Goal: Task Accomplishment & Management: Manage account settings

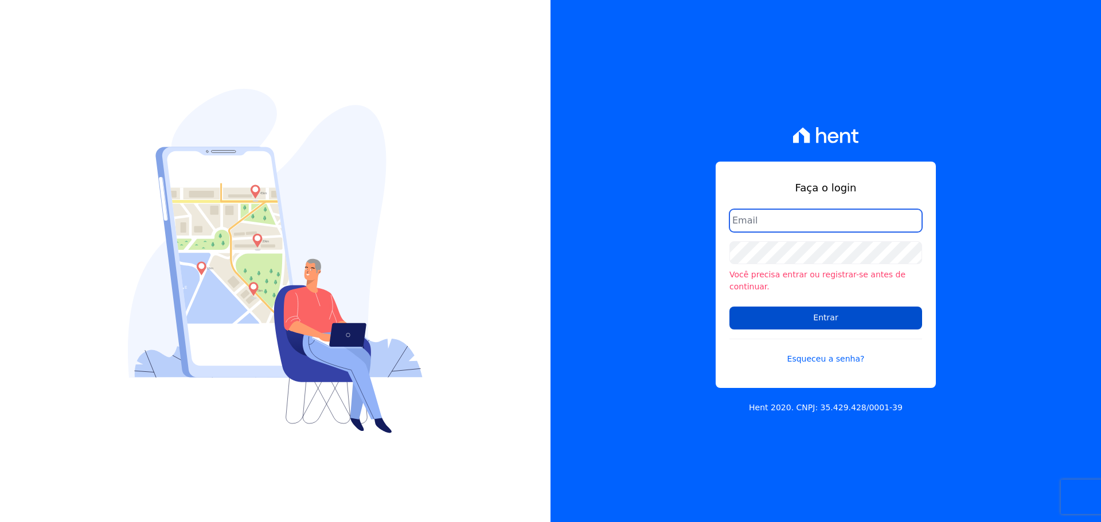
type input "[EMAIL_ADDRESS][DOMAIN_NAME]"
click at [828, 313] on input "Entrar" at bounding box center [826, 318] width 193 height 23
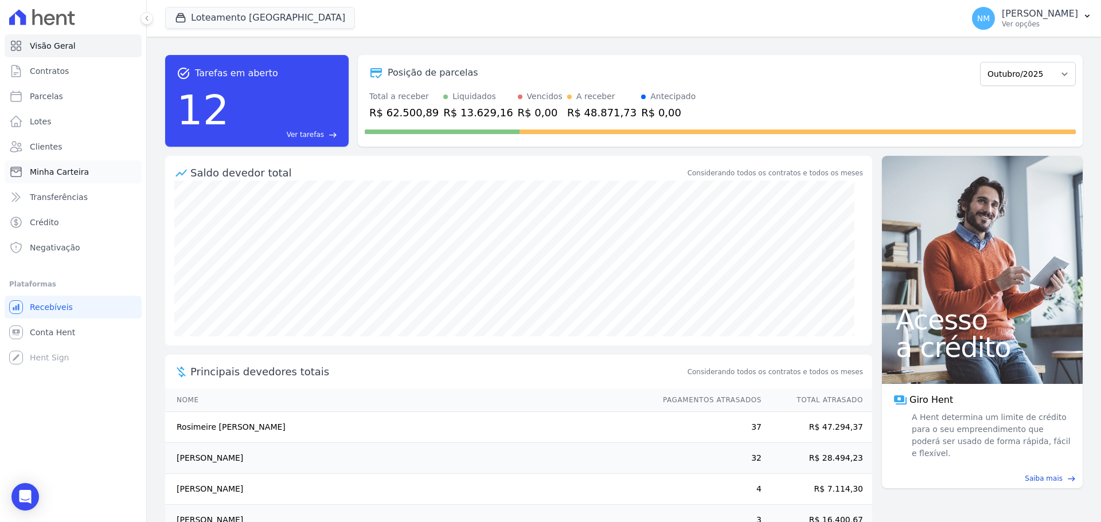
click at [39, 174] on span "Minha Carteira" at bounding box center [59, 171] width 59 height 11
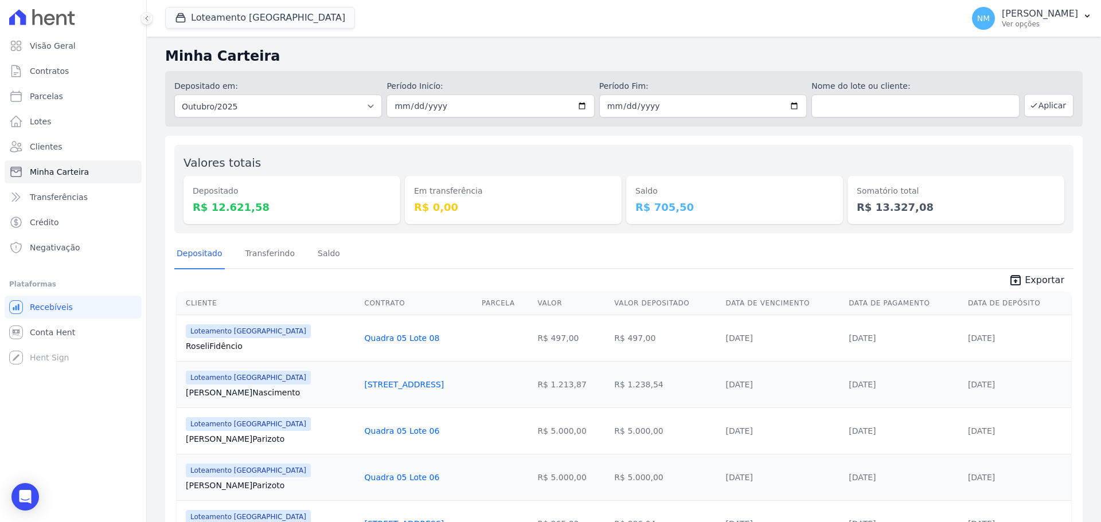
scroll to position [72, 0]
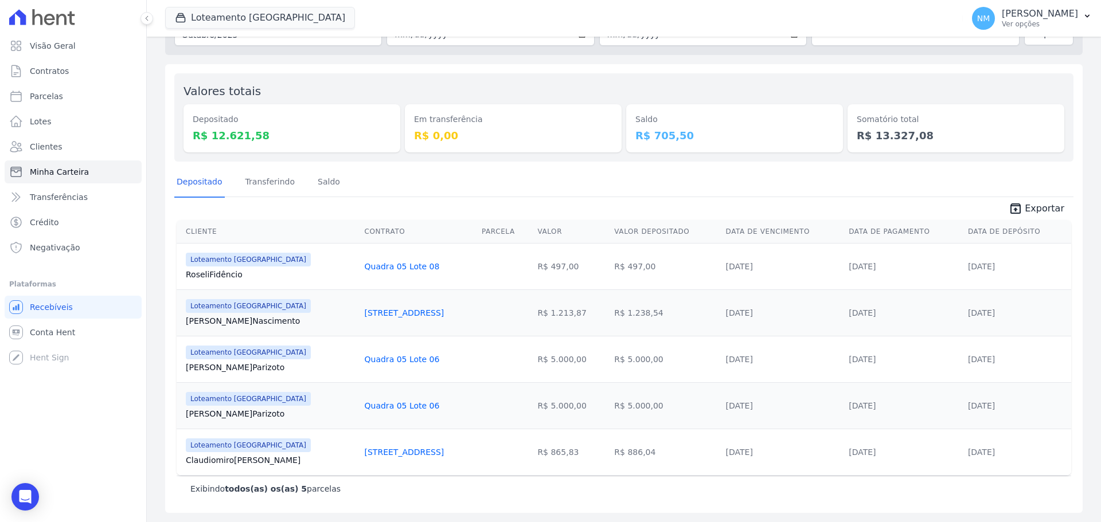
drag, startPoint x: 184, startPoint y: 268, endPoint x: 412, endPoint y: 268, distance: 228.3
click at [412, 268] on tr "Loteamento [GEOGRAPHIC_DATA] [GEOGRAPHIC_DATA] Fidêncio Quadra 05 Lote 08 R$ 49…" at bounding box center [624, 266] width 895 height 46
copy tr "Roseli Fidêncio Quadra 05 Lote 08"
drag, startPoint x: 183, startPoint y: 325, endPoint x: 401, endPoint y: 321, distance: 218.6
click at [401, 321] on tr "Loteamento [GEOGRAPHIC_DATA] [PERSON_NAME] Nascimento Quadra 15 Lote 24 R$ 1.21…" at bounding box center [624, 313] width 895 height 46
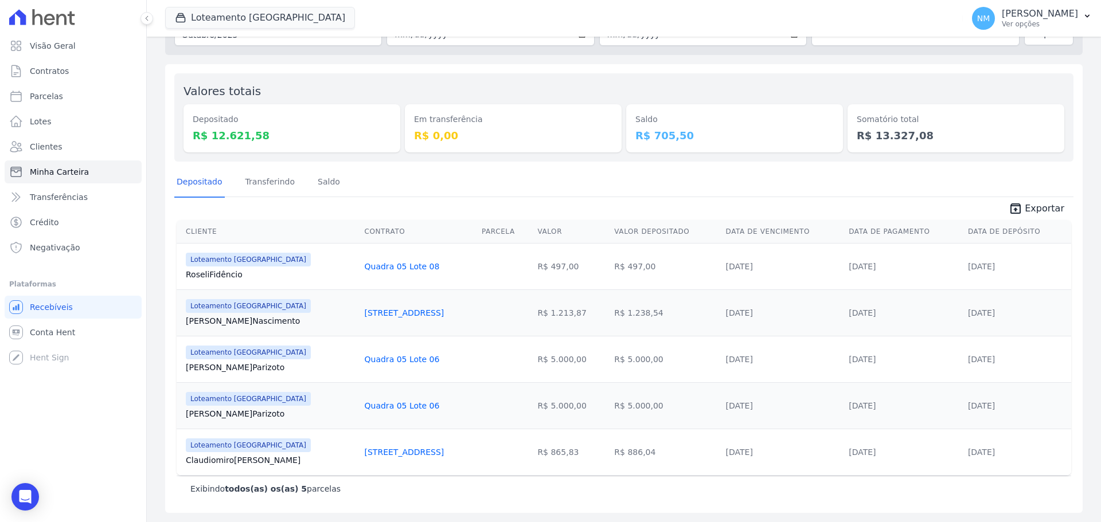
copy tr "[PERSON_NAME][STREET_ADDRESS]"
drag, startPoint x: 169, startPoint y: 366, endPoint x: 274, endPoint y: 371, distance: 105.7
click at [275, 373] on div "Valores totais Depositado R$ 12.621,58 Em transferência R$ 0,00 [GEOGRAPHIC_DAT…" at bounding box center [624, 288] width 918 height 449
click at [274, 370] on link "[PERSON_NAME] [GEOGRAPHIC_DATA]" at bounding box center [271, 367] width 170 height 11
click at [259, 381] on td "Loteamento [GEOGRAPHIC_DATA] Gabrielli [GEOGRAPHIC_DATA]" at bounding box center [269, 359] width 184 height 46
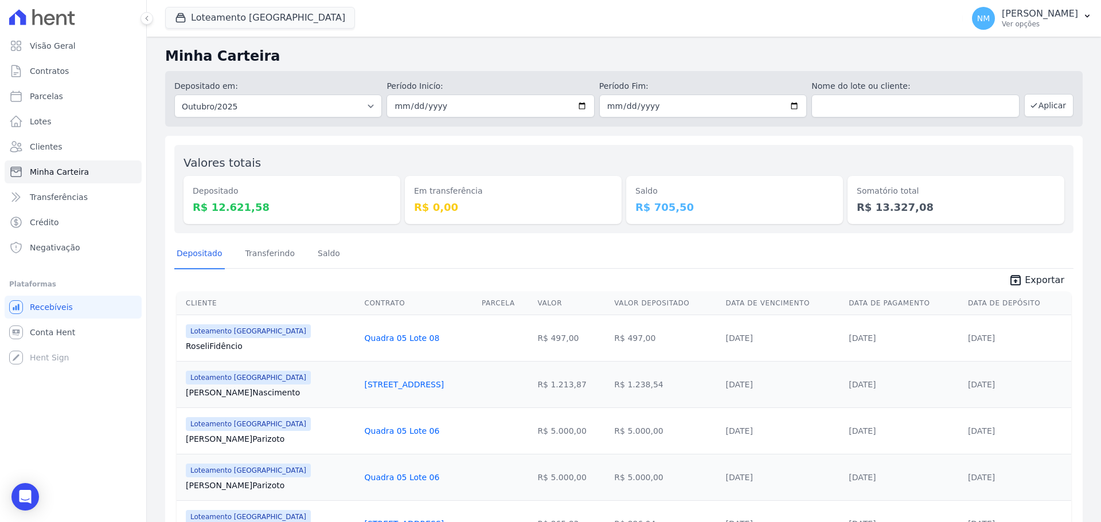
drag, startPoint x: 177, startPoint y: 441, endPoint x: 404, endPoint y: 443, distance: 226.6
click at [404, 443] on tr "Loteamento [GEOGRAPHIC_DATA] Gabrielli [GEOGRAPHIC_DATA] Quadra 05 Lote 06 R$ 5…" at bounding box center [624, 431] width 895 height 46
copy tr "[PERSON_NAME] Quadra 05 Lote 06"
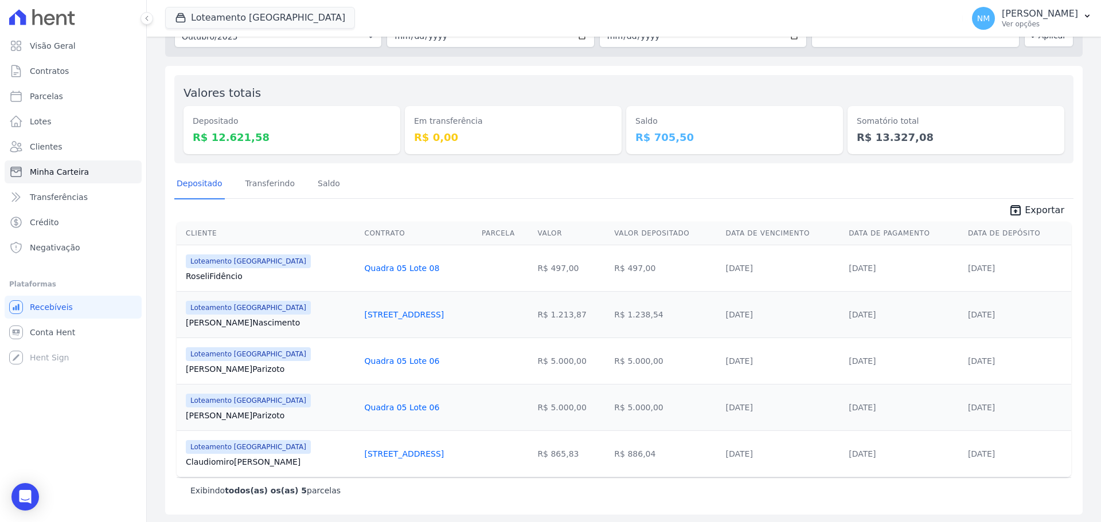
scroll to position [72, 0]
drag, startPoint x: 182, startPoint y: 465, endPoint x: 410, endPoint y: 467, distance: 228.3
click at [410, 467] on tr "Loteamento [GEOGRAPHIC_DATA] Claudiomiro Silva [STREET_ADDRESS] R$ 865,83 R$ 88…" at bounding box center [624, 452] width 895 height 46
copy tr "[PERSON_NAME][STREET_ADDRESS]"
